Goal: Complete application form

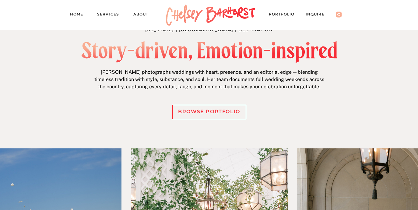
scroll to position [246, 0]
click at [315, 13] on nav "Inquire" at bounding box center [317, 15] width 25 height 9
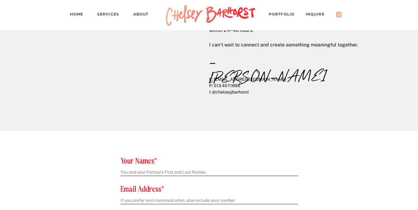
scroll to position [162, 0]
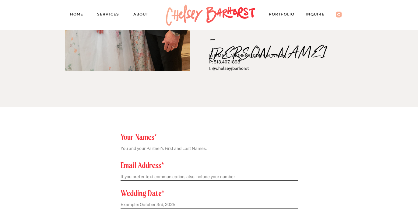
click at [238, 150] on textarea at bounding box center [208, 149] width 177 height 6
type textarea "[PERSON_NAME] & [PERSON_NAME]"
type textarea "[EMAIL_ADDRESS][DOMAIN_NAME]"
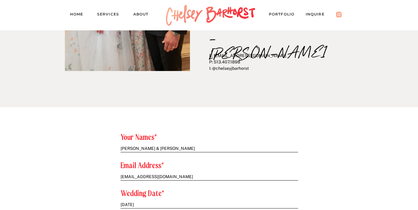
click at [145, 204] on textarea "[DATE]" at bounding box center [208, 205] width 177 height 6
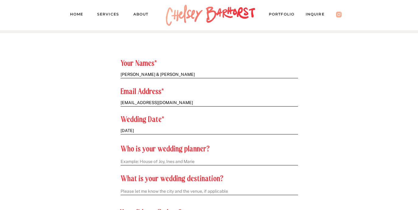
scroll to position [238, 0]
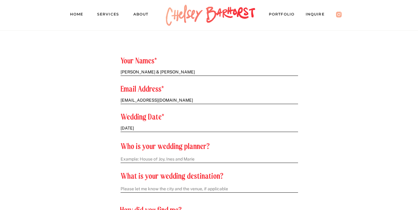
type textarea "[DATE]"
click at [167, 161] on textarea at bounding box center [208, 160] width 177 height 6
type textarea "TBC"
click at [184, 187] on textarea at bounding box center [208, 189] width 177 height 6
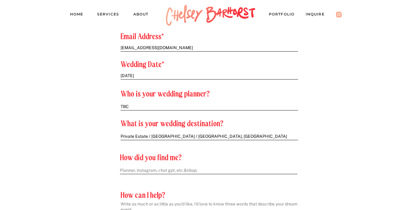
scroll to position [297, 0]
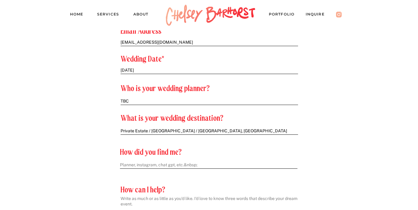
type textarea "Private Estate / [GEOGRAPHIC_DATA] / [GEOGRAPHIC_DATA], [GEOGRAPHIC_DATA]"
click at [179, 162] on textarea at bounding box center [208, 165] width 177 height 6
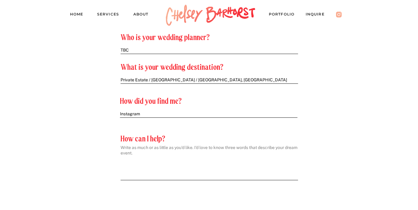
scroll to position [354, 0]
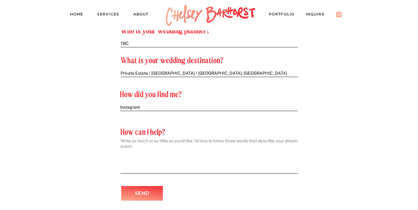
type textarea "Instagram"
click at [187, 159] on textarea at bounding box center [208, 154] width 177 height 32
click at [165, 154] on textarea at bounding box center [208, 154] width 177 height 32
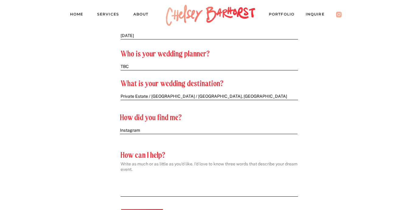
scroll to position [345, 0]
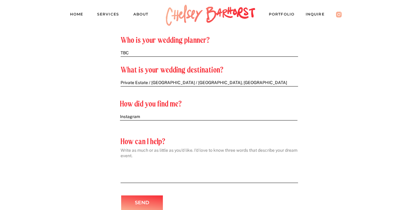
click at [183, 160] on textarea at bounding box center [208, 164] width 177 height 32
paste textarea "Lo ipsumd, Sita, con A eli sedd eiusmo temporincid. Ut laboree dolore magnaa en…"
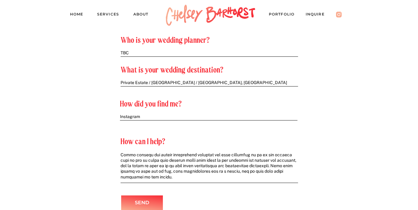
scroll to position [359, 0]
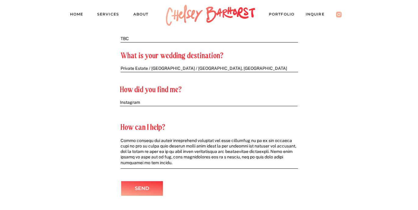
type textarea "Lo ipsumd, Sita, con A eli sedd eiusmo temporincid. Ut laboree dolore magnaa en…"
click at [154, 183] on div at bounding box center [142, 189] width 42 height 15
click at [144, 188] on p "Send" at bounding box center [141, 189] width 33 height 9
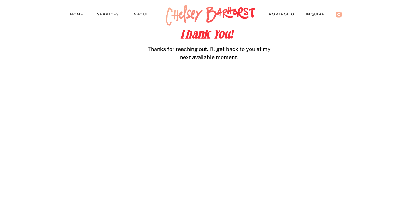
scroll to position [320, 0]
